Goal: Task Accomplishment & Management: Use online tool/utility

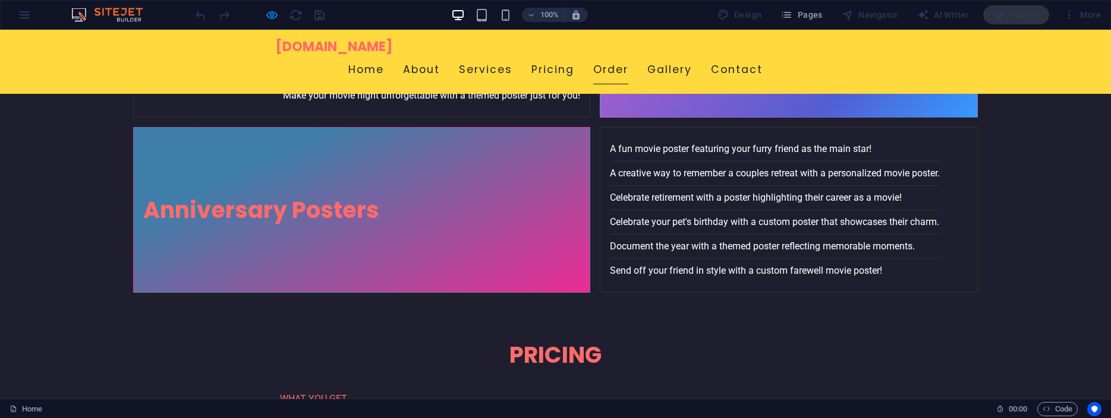
scroll to position [2788, 0]
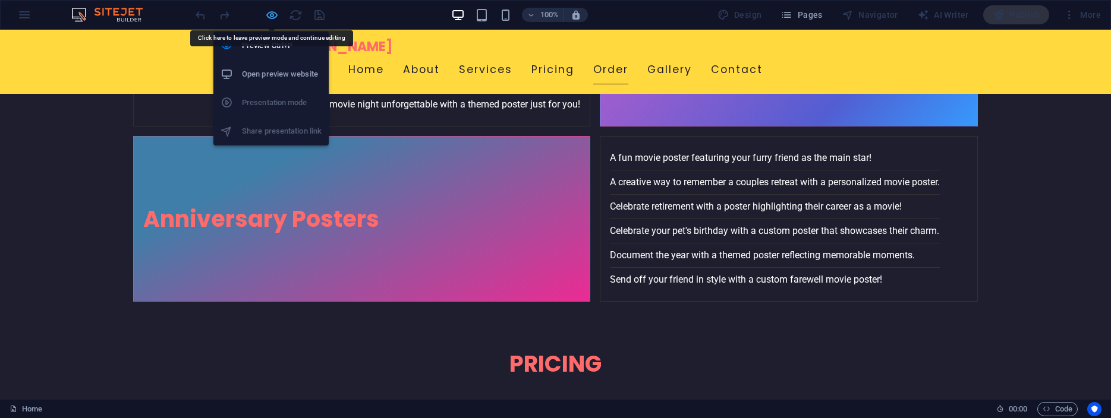
click at [269, 13] on icon "button" at bounding box center [272, 15] width 14 height 14
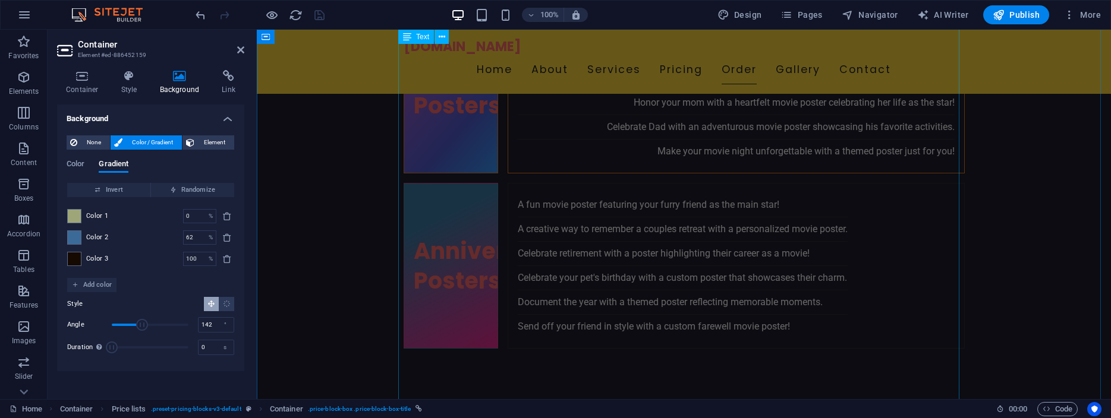
scroll to position [2782, 0]
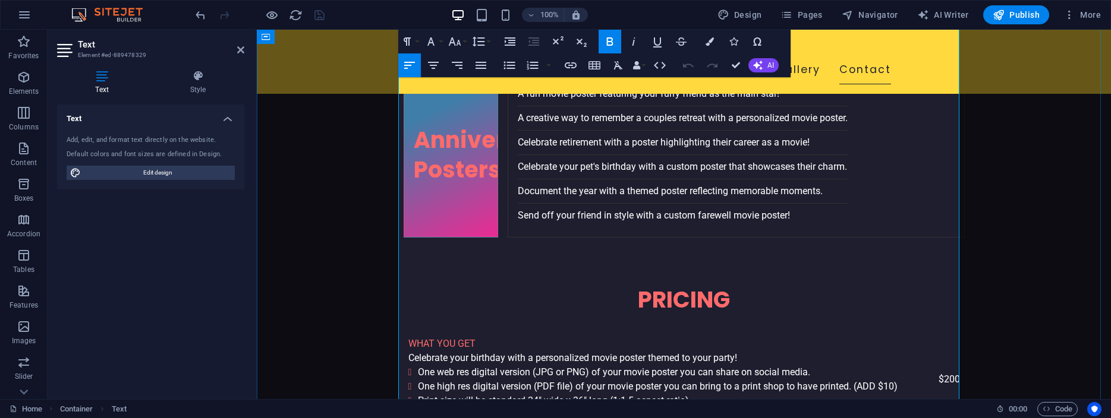
scroll to position [2790, 0]
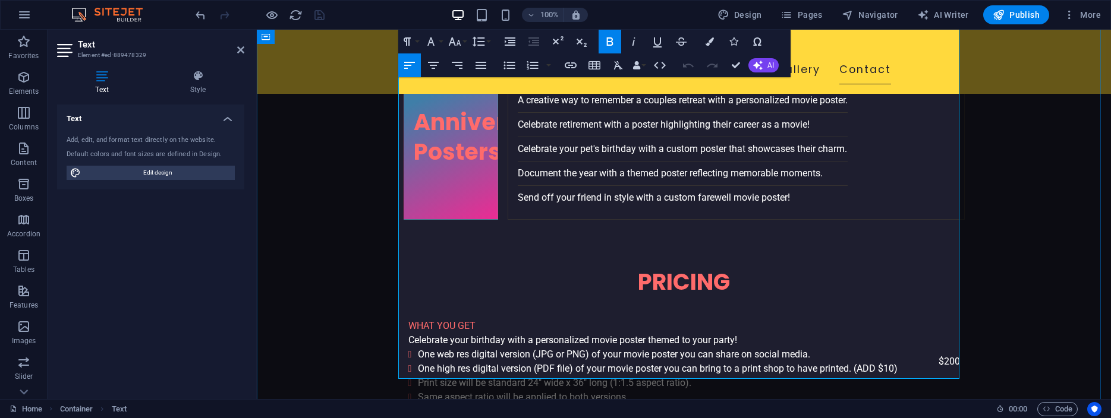
drag, startPoint x: 582, startPoint y: 218, endPoint x: 638, endPoint y: 222, distance: 56.6
click at [572, 65] on icon "button" at bounding box center [571, 65] width 12 height 6
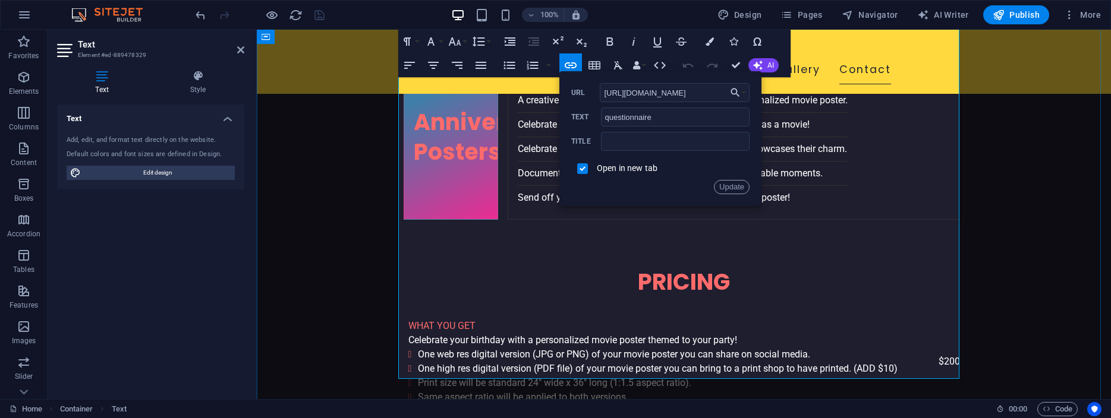
scroll to position [0, 0]
type input "[URL][DOMAIN_NAME]"
click at [702, 140] on input "text" at bounding box center [675, 141] width 149 height 19
type input "Your Movie Poster Questionaire"
click at [732, 184] on button "Update" at bounding box center [732, 187] width 36 height 14
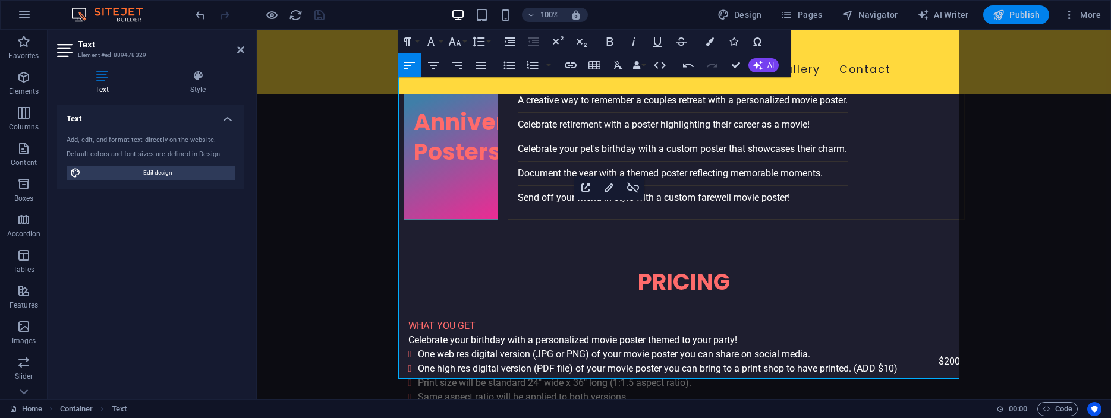
click at [1017, 11] on span "Publish" at bounding box center [1015, 15] width 47 height 12
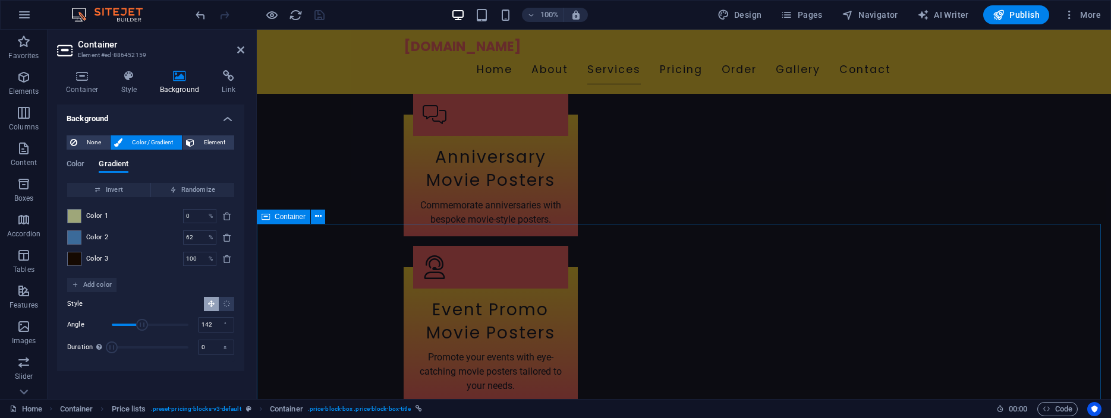
scroll to position [1934, 0]
